Goal: Transaction & Acquisition: Book appointment/travel/reservation

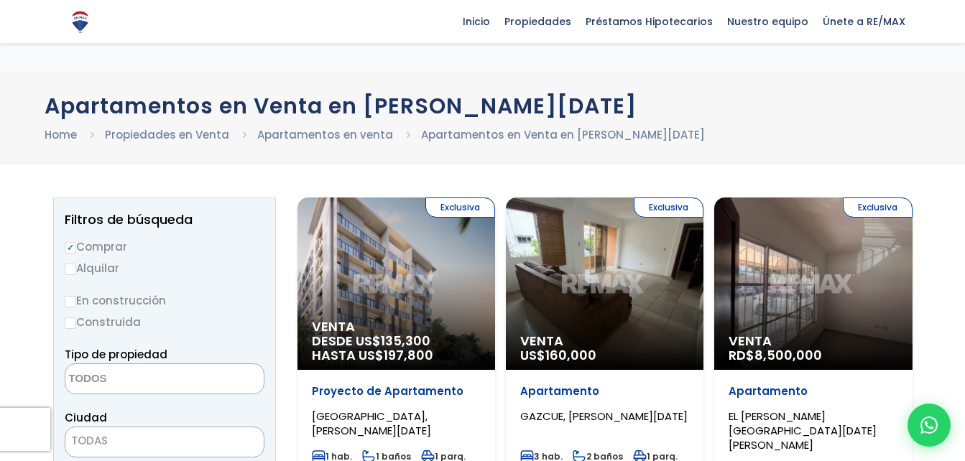
select select
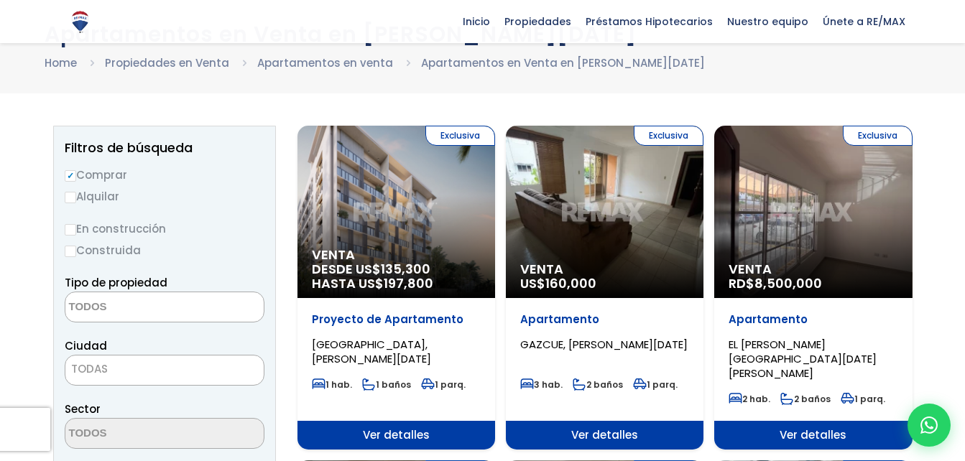
click at [72, 198] on input "Alquilar" at bounding box center [71, 198] width 12 height 12
radio input "true"
click at [117, 306] on textarea "Search" at bounding box center [134, 308] width 139 height 31
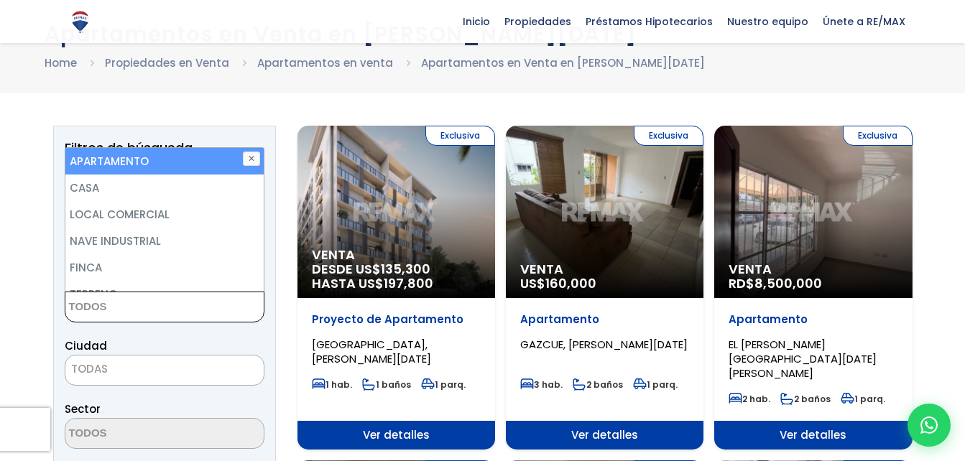
click at [111, 162] on li "APARTAMENTO" at bounding box center [164, 161] width 198 height 27
select select "apartment"
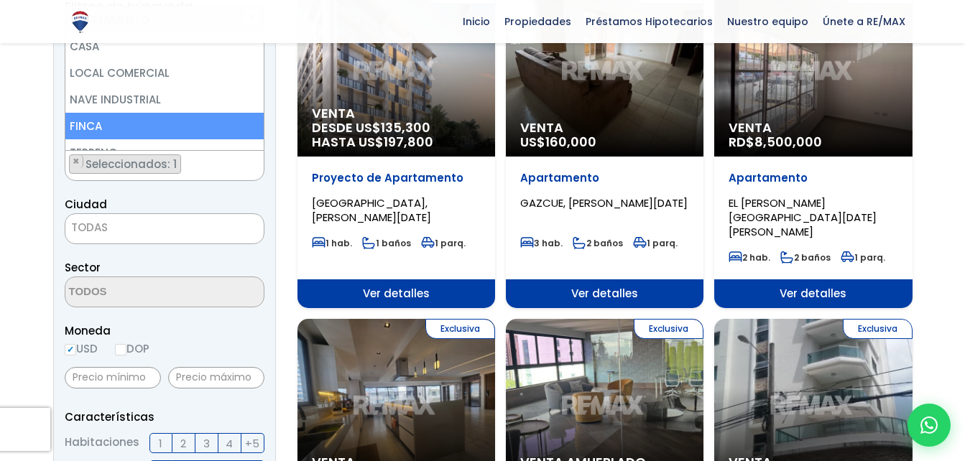
scroll to position [216, 0]
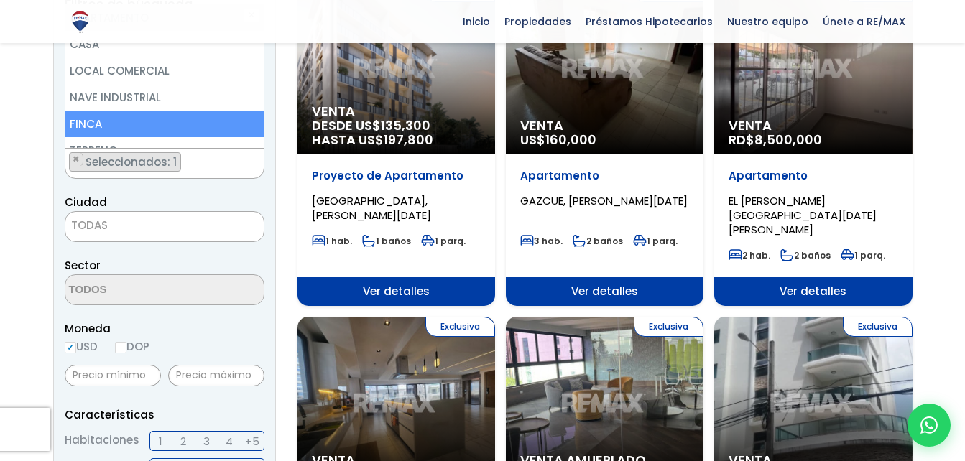
click at [156, 232] on span "TODAS" at bounding box center [164, 226] width 198 height 20
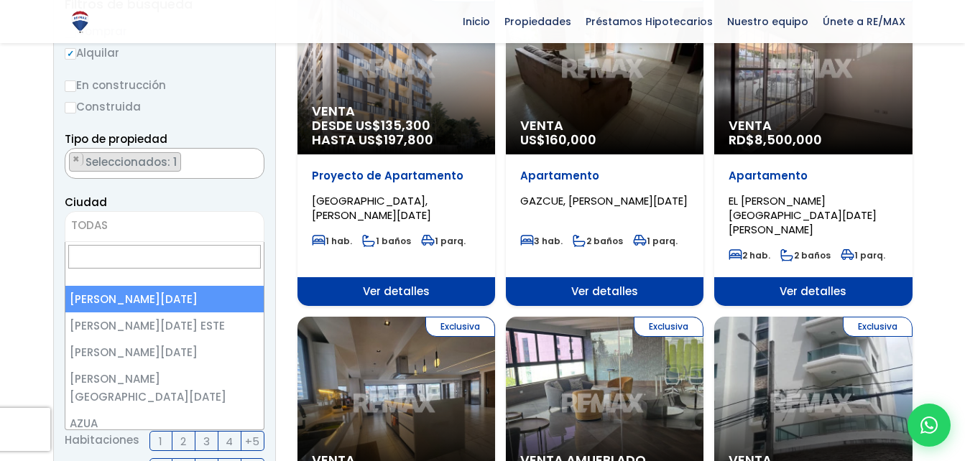
select select "1"
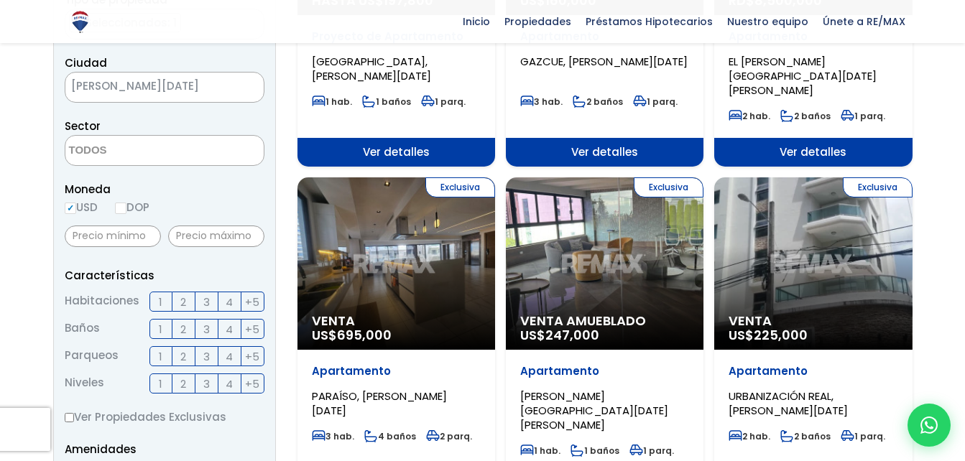
scroll to position [359, 0]
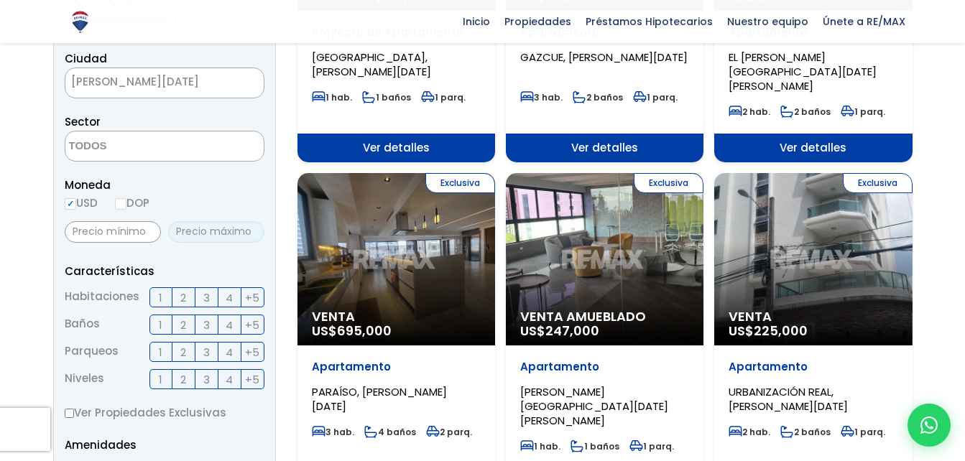
click at [208, 229] on input "text" at bounding box center [216, 232] width 96 height 22
type input "900"
click at [179, 301] on label "2" at bounding box center [184, 298] width 23 height 20
click at [0, 0] on input "2" at bounding box center [0, 0] width 0 height 0
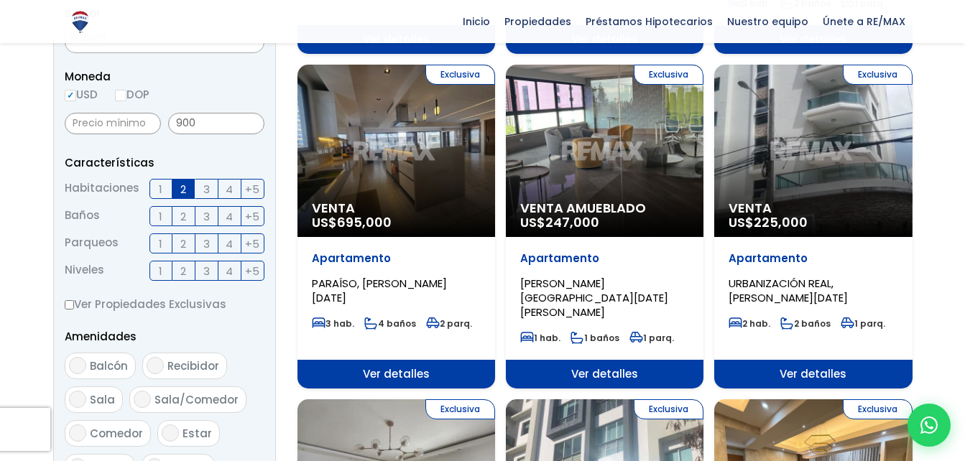
scroll to position [503, 0]
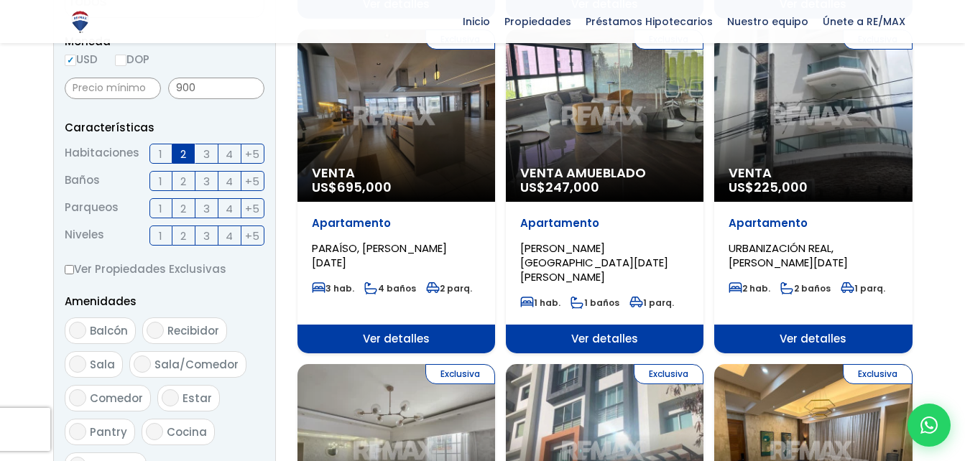
click at [158, 205] on label "1" at bounding box center [161, 208] width 23 height 20
click at [0, 0] on input "1" at bounding box center [0, 0] width 0 height 0
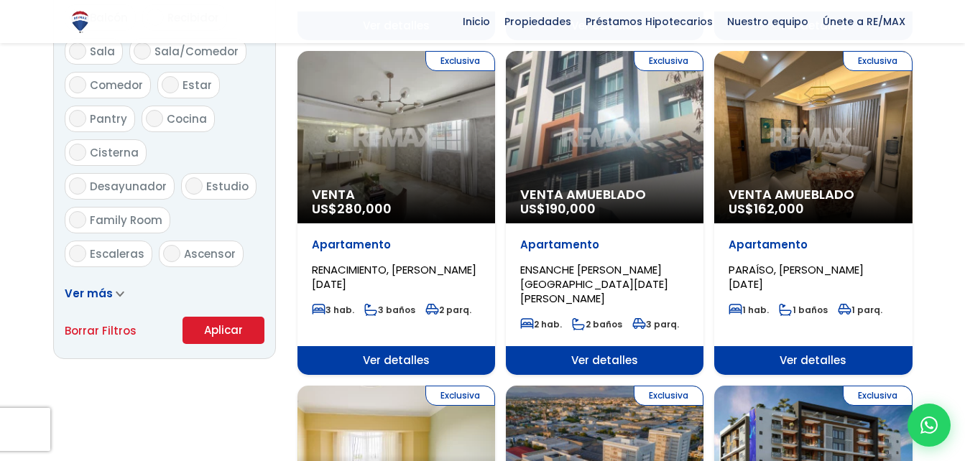
scroll to position [863, 0]
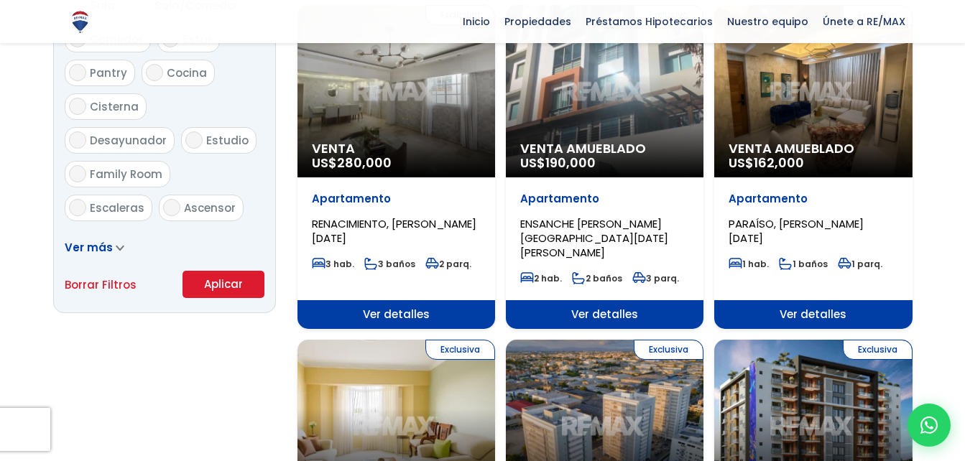
click at [217, 278] on button "Aplicar" at bounding box center [224, 284] width 82 height 27
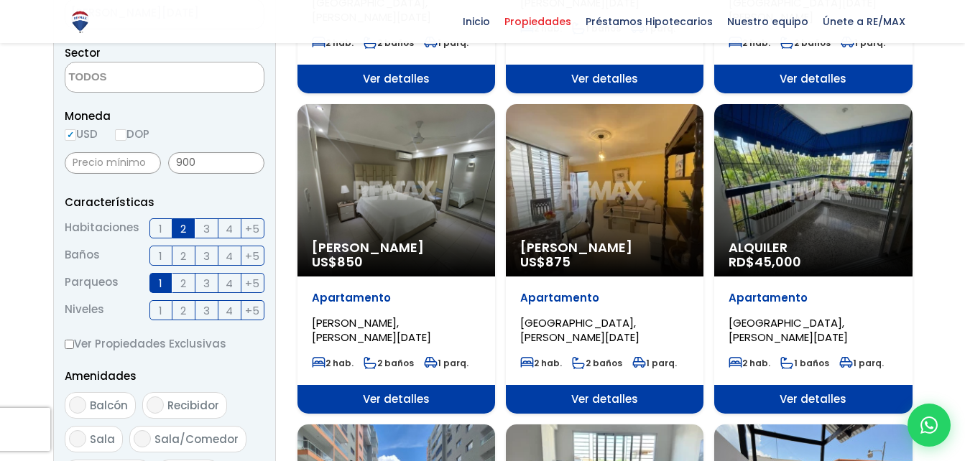
scroll to position [431, 0]
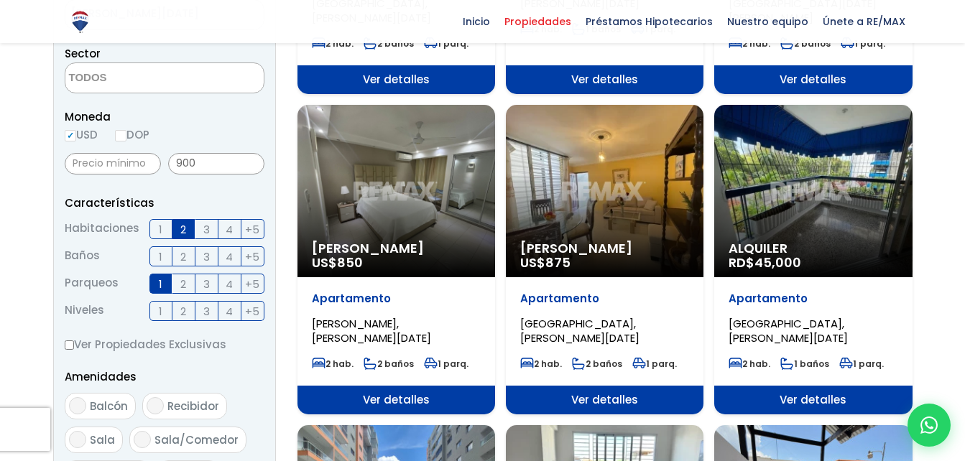
click at [764, 200] on div "Alquiler RD$ 45,000" at bounding box center [813, 191] width 198 height 173
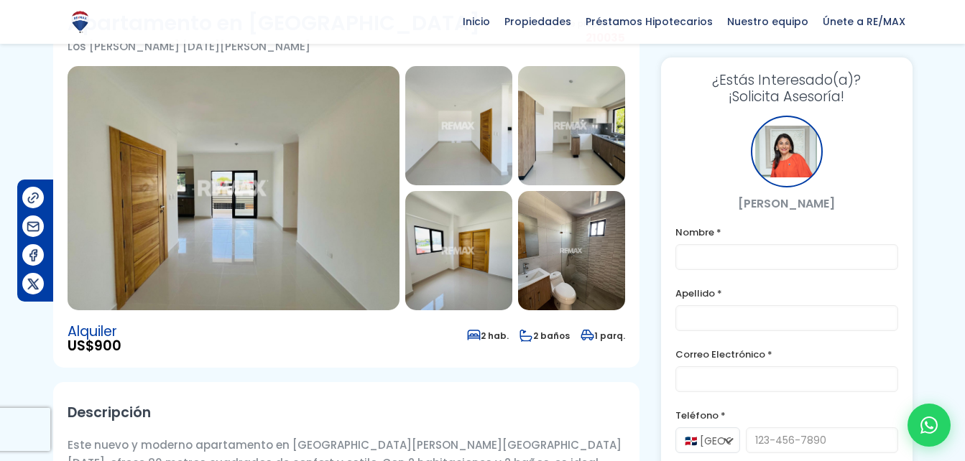
scroll to position [72, 0]
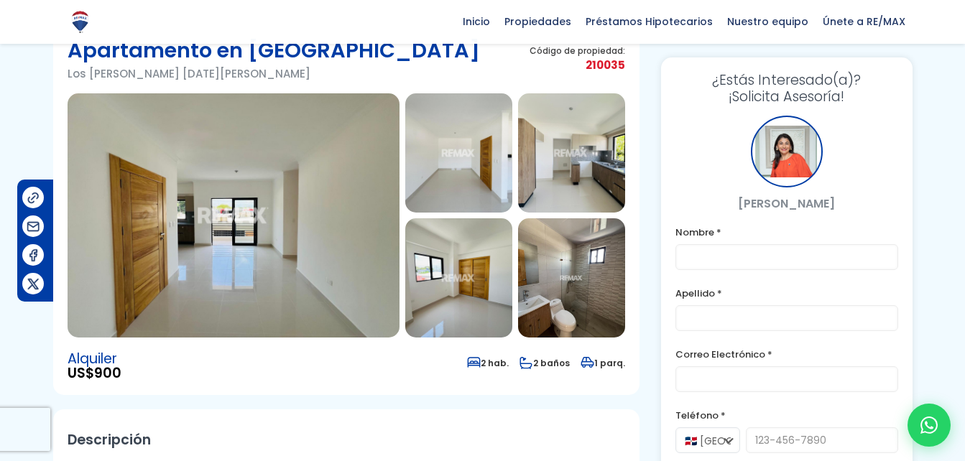
click at [344, 242] on img at bounding box center [234, 215] width 332 height 244
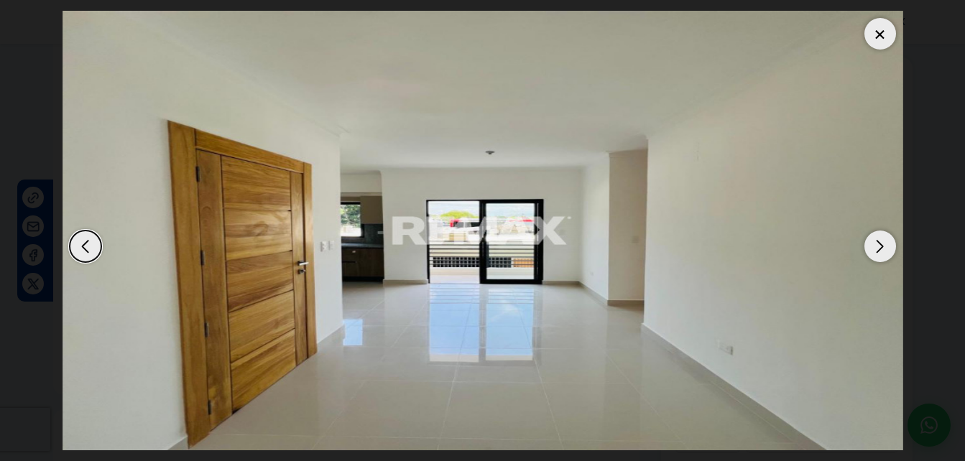
click at [885, 249] on div "Next slide" at bounding box center [881, 247] width 32 height 32
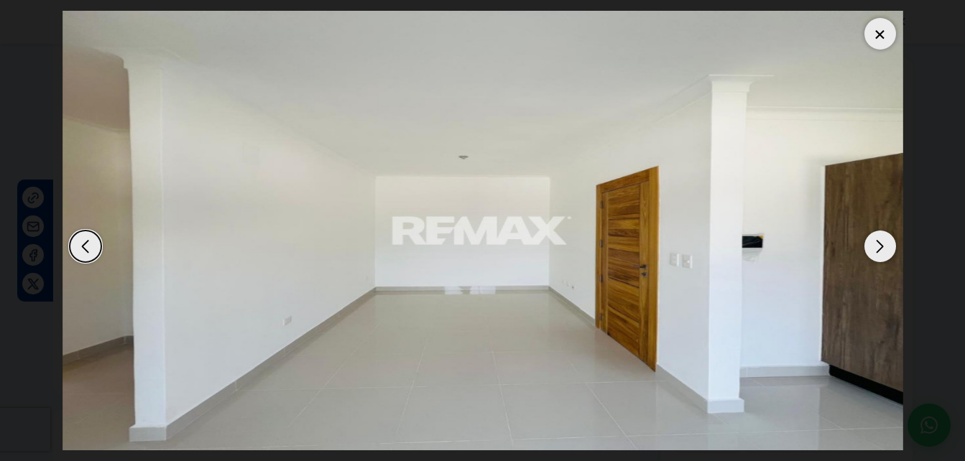
click at [883, 248] on div "Next slide" at bounding box center [881, 247] width 32 height 32
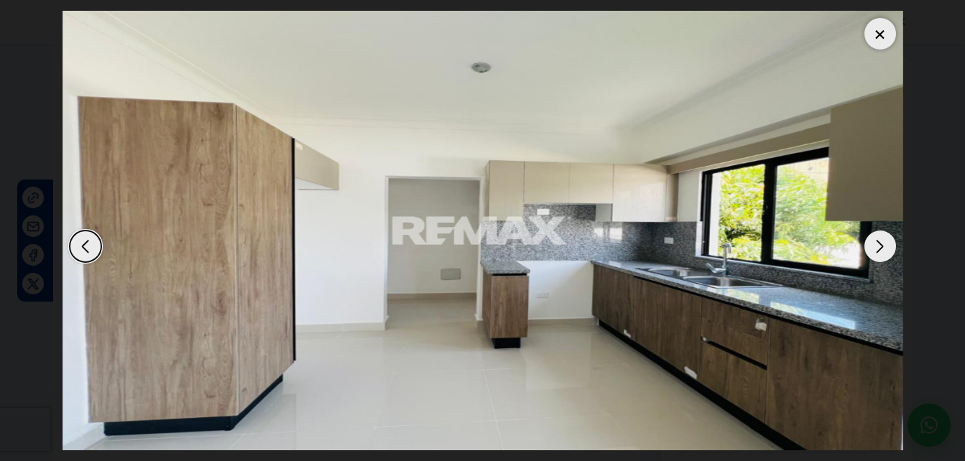
click at [883, 248] on div "Next slide" at bounding box center [881, 247] width 32 height 32
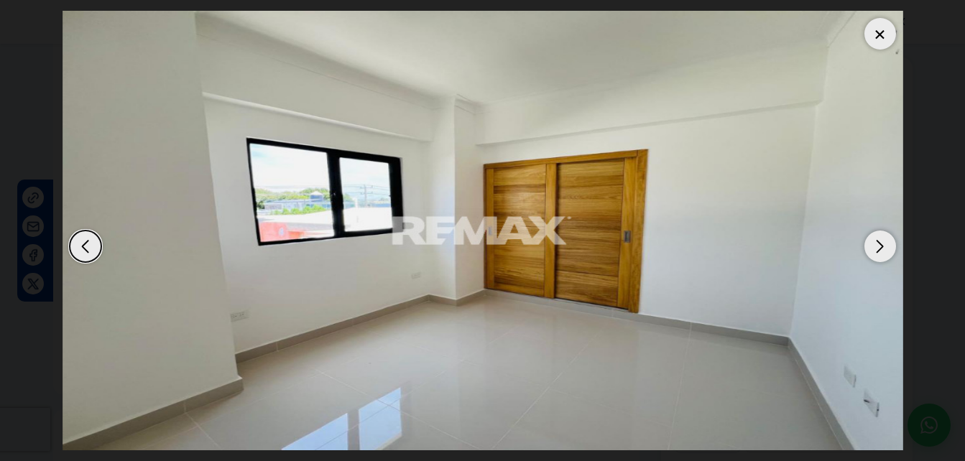
click at [883, 248] on div "Next slide" at bounding box center [881, 247] width 32 height 32
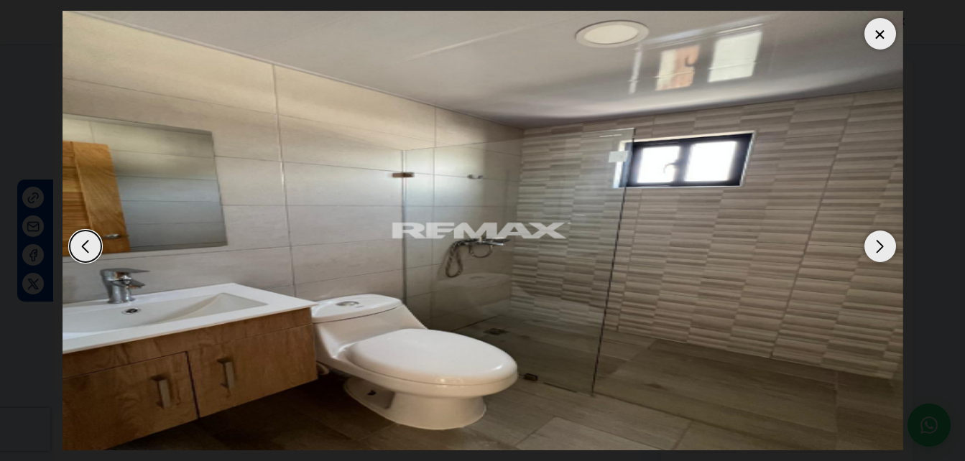
click at [883, 248] on div "Next slide" at bounding box center [881, 247] width 32 height 32
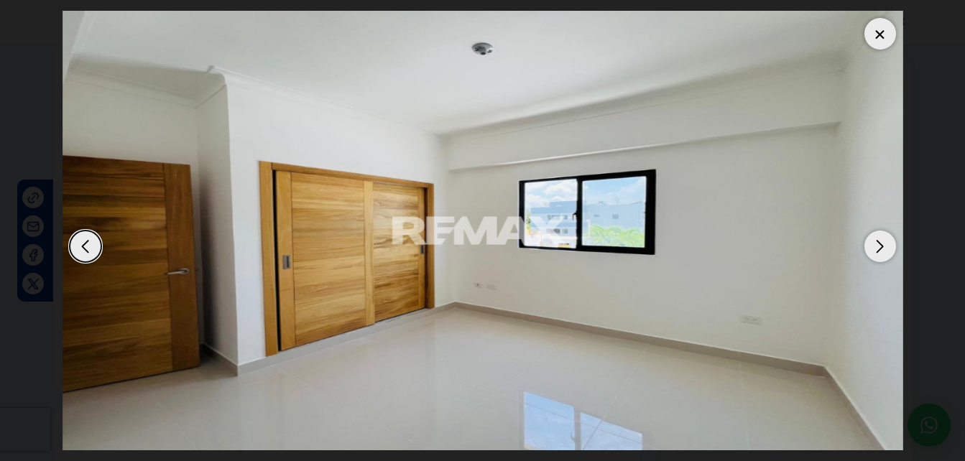
click at [883, 248] on div "Next slide" at bounding box center [881, 247] width 32 height 32
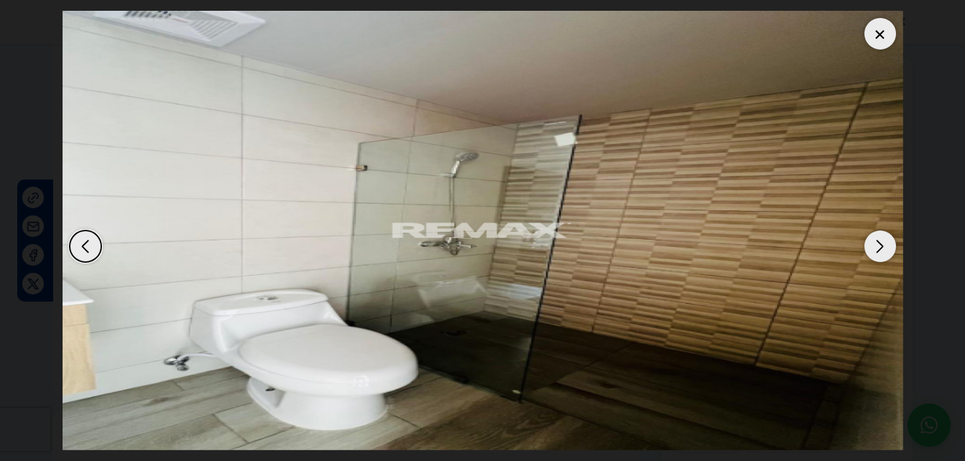
click at [883, 248] on div "Next slide" at bounding box center [881, 247] width 32 height 32
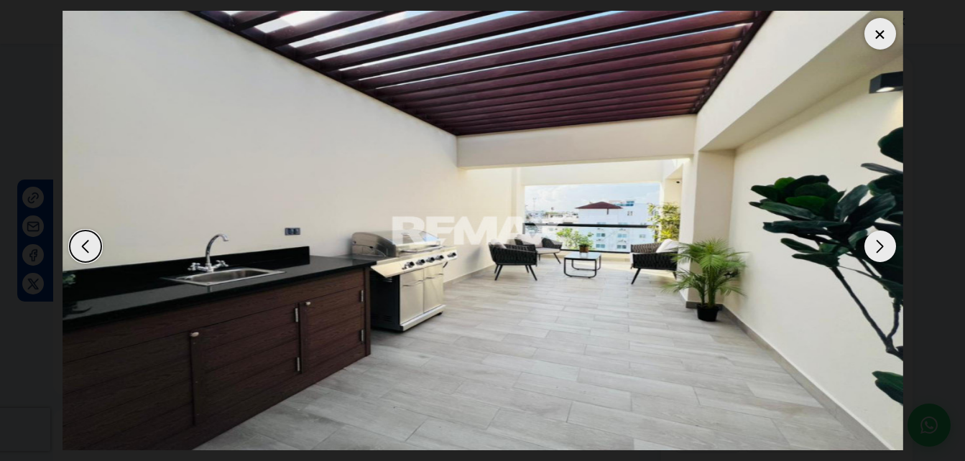
click at [883, 248] on div "Next slide" at bounding box center [881, 247] width 32 height 32
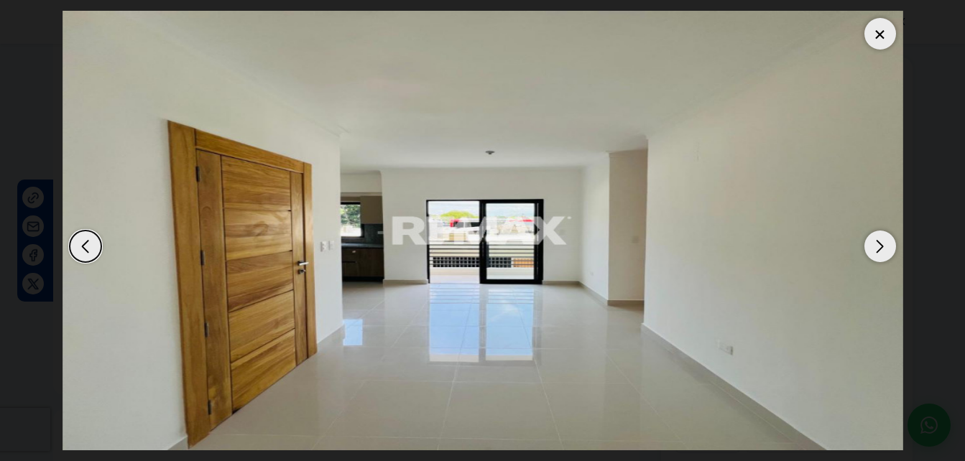
click at [883, 248] on div "Next slide" at bounding box center [881, 247] width 32 height 32
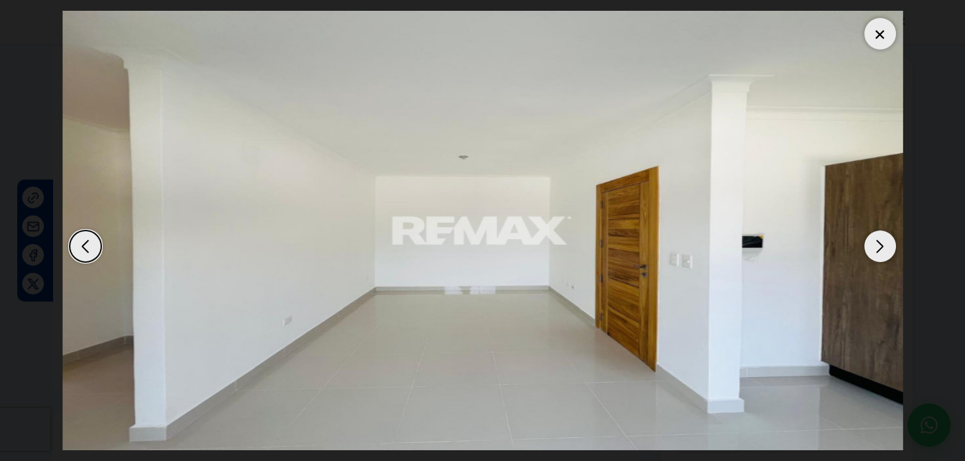
click at [881, 247] on div "Next slide" at bounding box center [881, 247] width 32 height 32
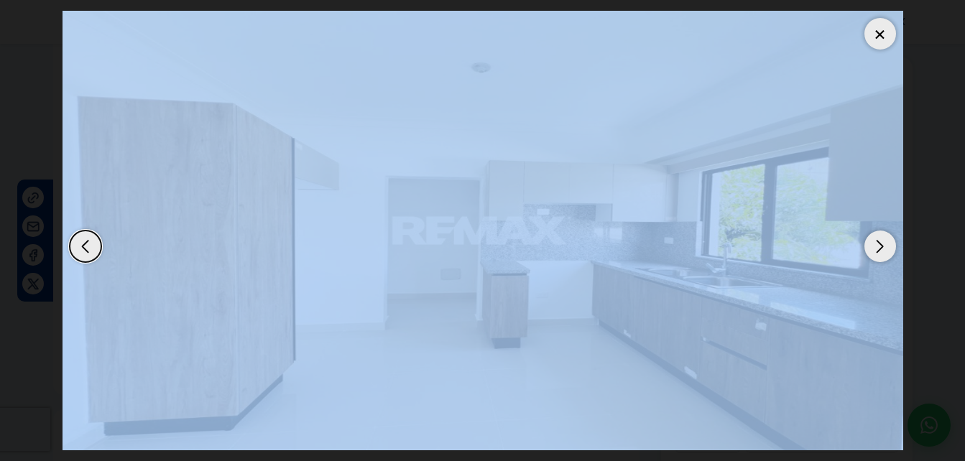
click at [881, 247] on div "Next slide" at bounding box center [881, 247] width 32 height 32
click at [877, 32] on div at bounding box center [881, 34] width 32 height 32
